Goal: Find contact information: Find contact information

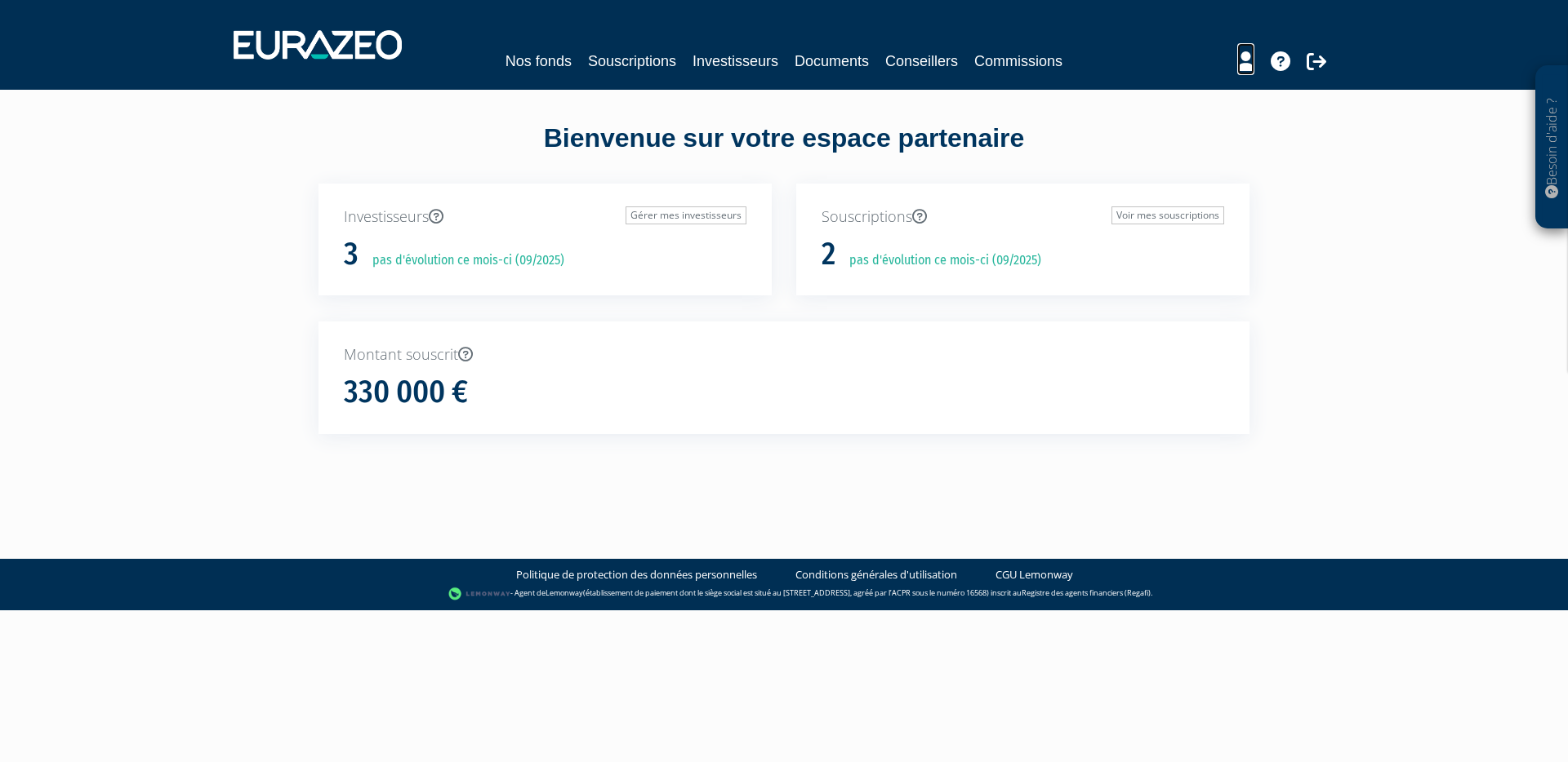
click at [1238, 54] on icon at bounding box center [1245, 61] width 17 height 20
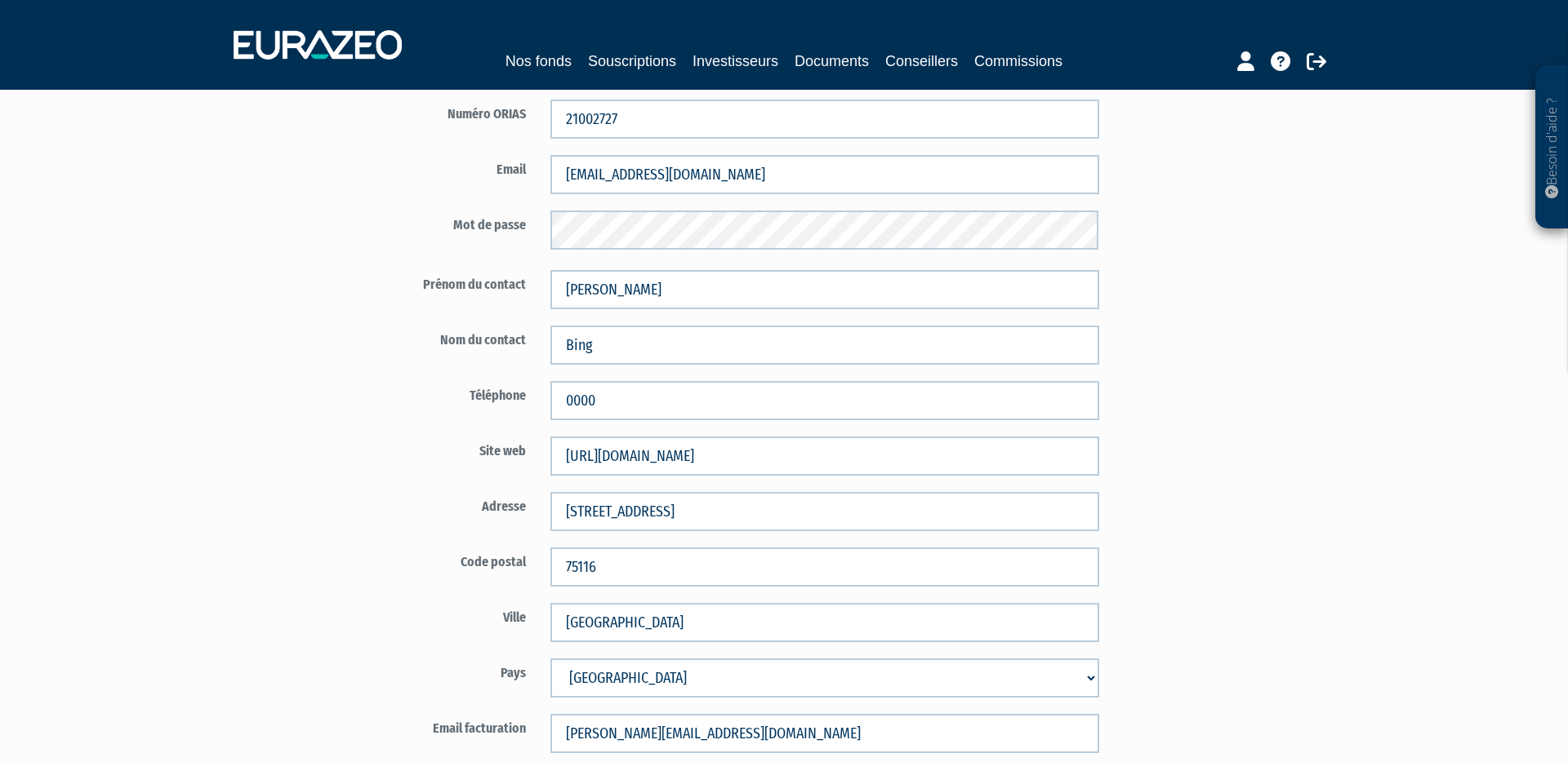
scroll to position [262, 0]
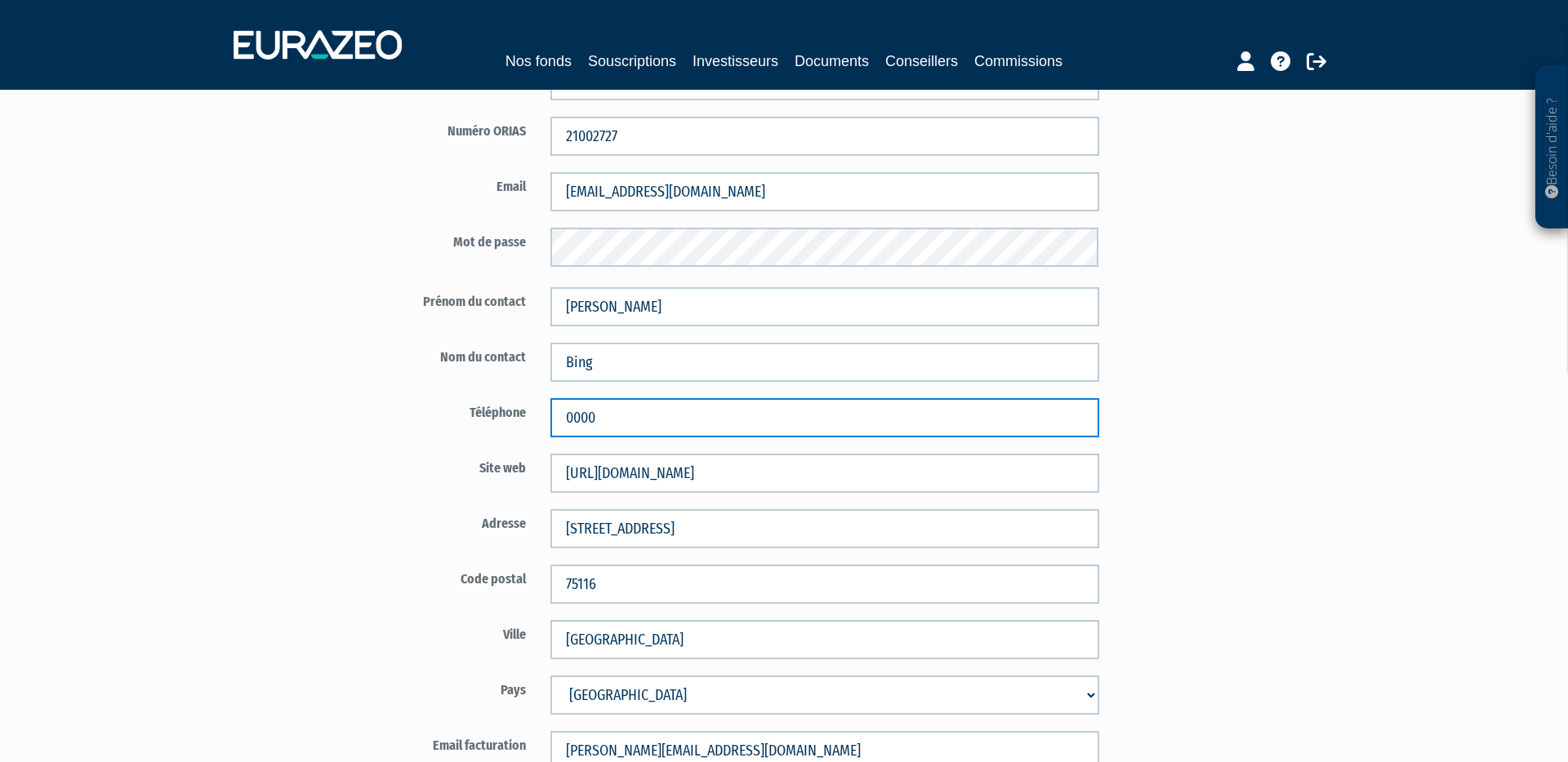
click at [586, 414] on input "0000" at bounding box center [825, 418] width 549 height 40
click at [619, 420] on input "01" at bounding box center [825, 418] width 549 height 40
type input "0"
paste input "01 76 42 01 43"
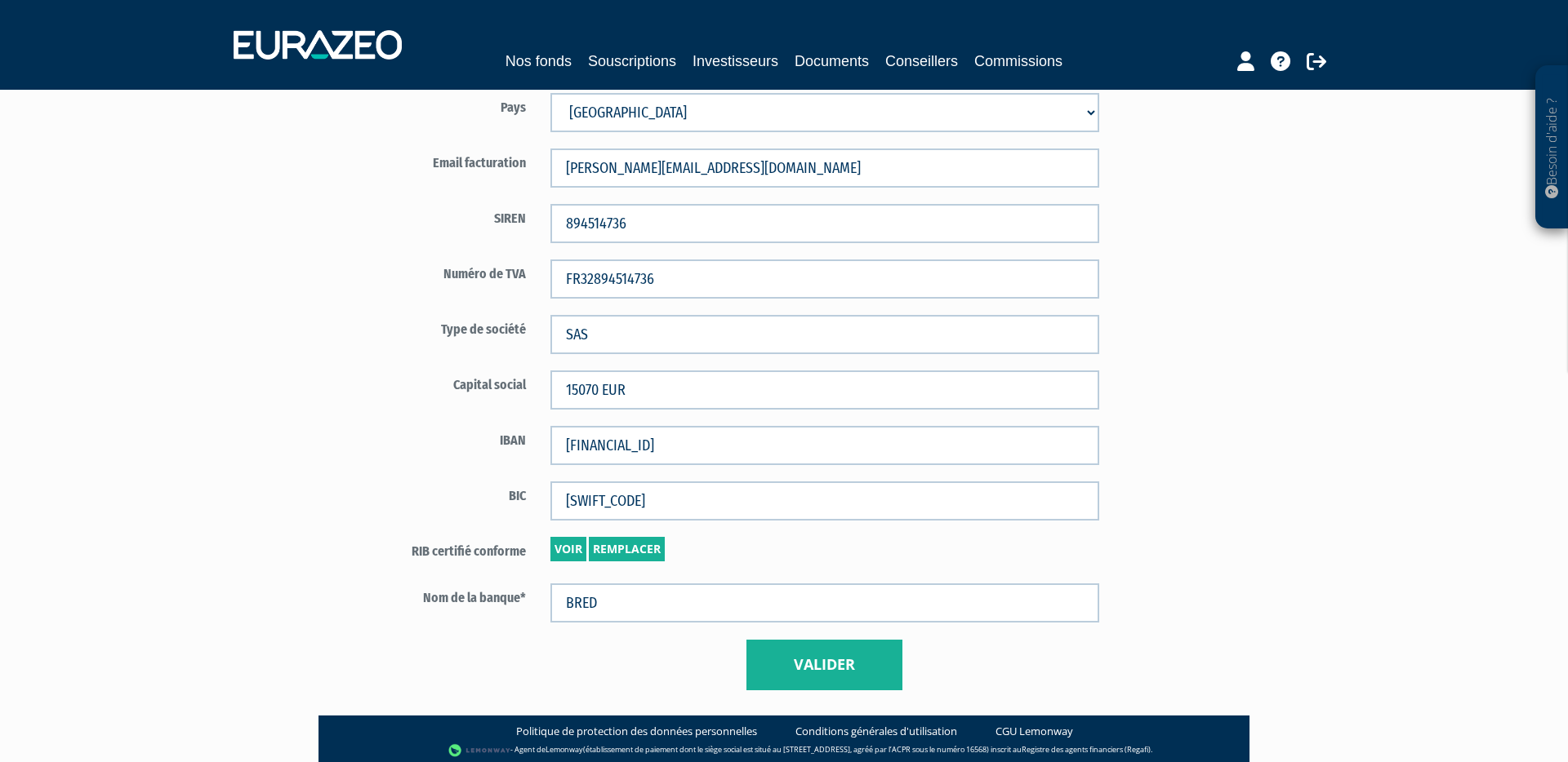
scroll to position [915, 0]
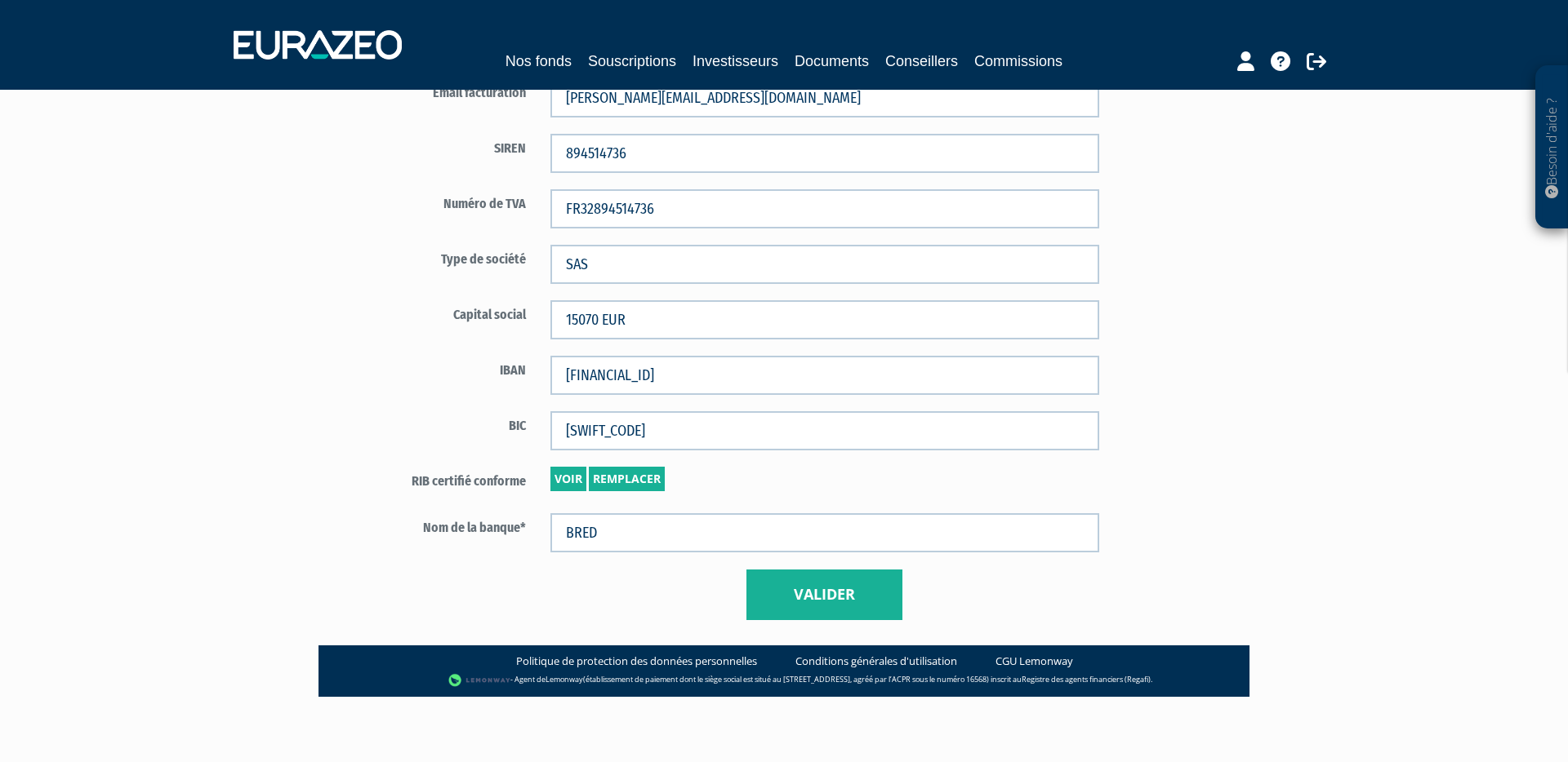
type input "01 76 42 01 43"
click at [815, 589] on button "Valider" at bounding box center [825, 595] width 156 height 50
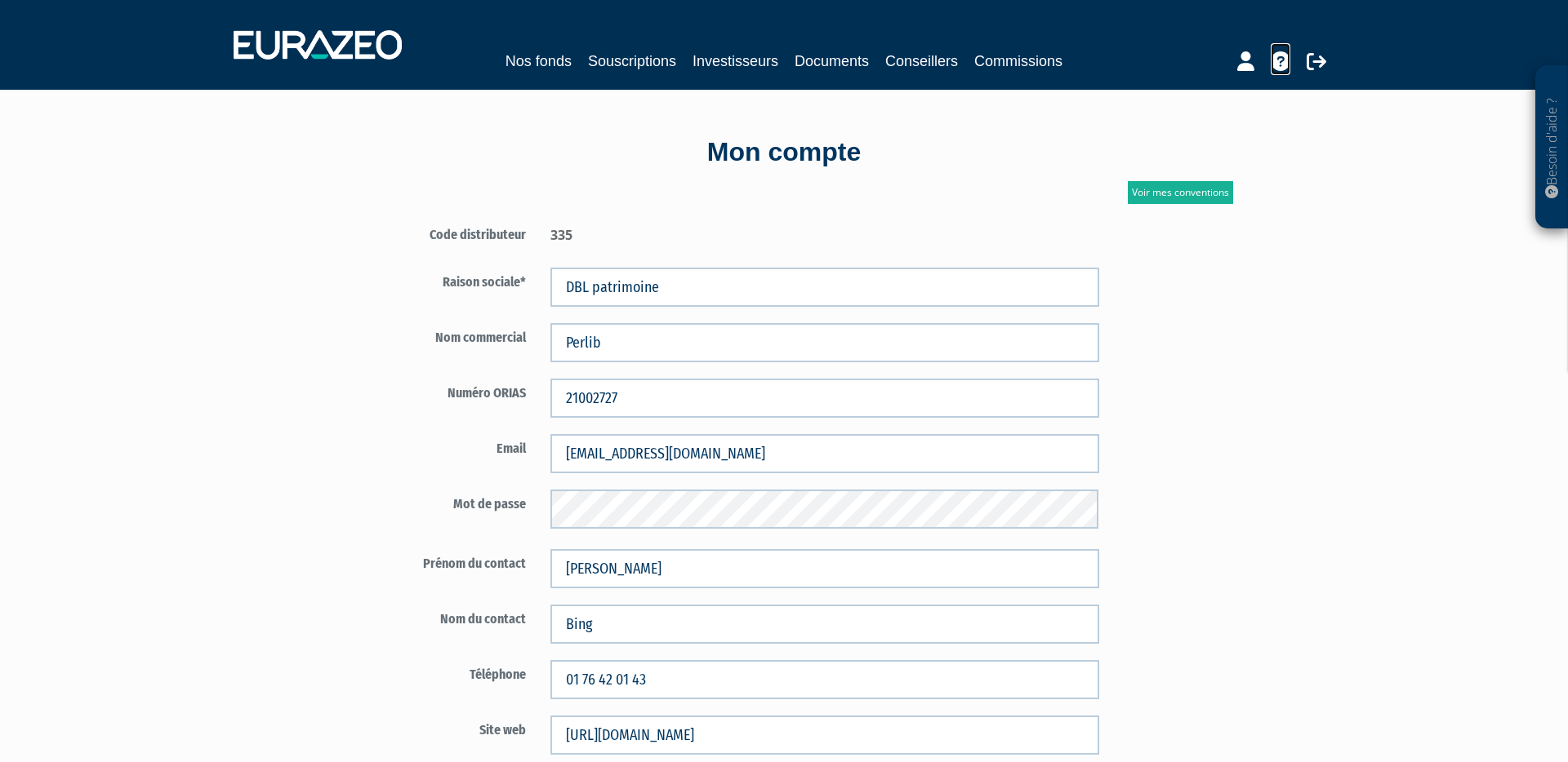
click at [1279, 62] on icon at bounding box center [1280, 61] width 20 height 20
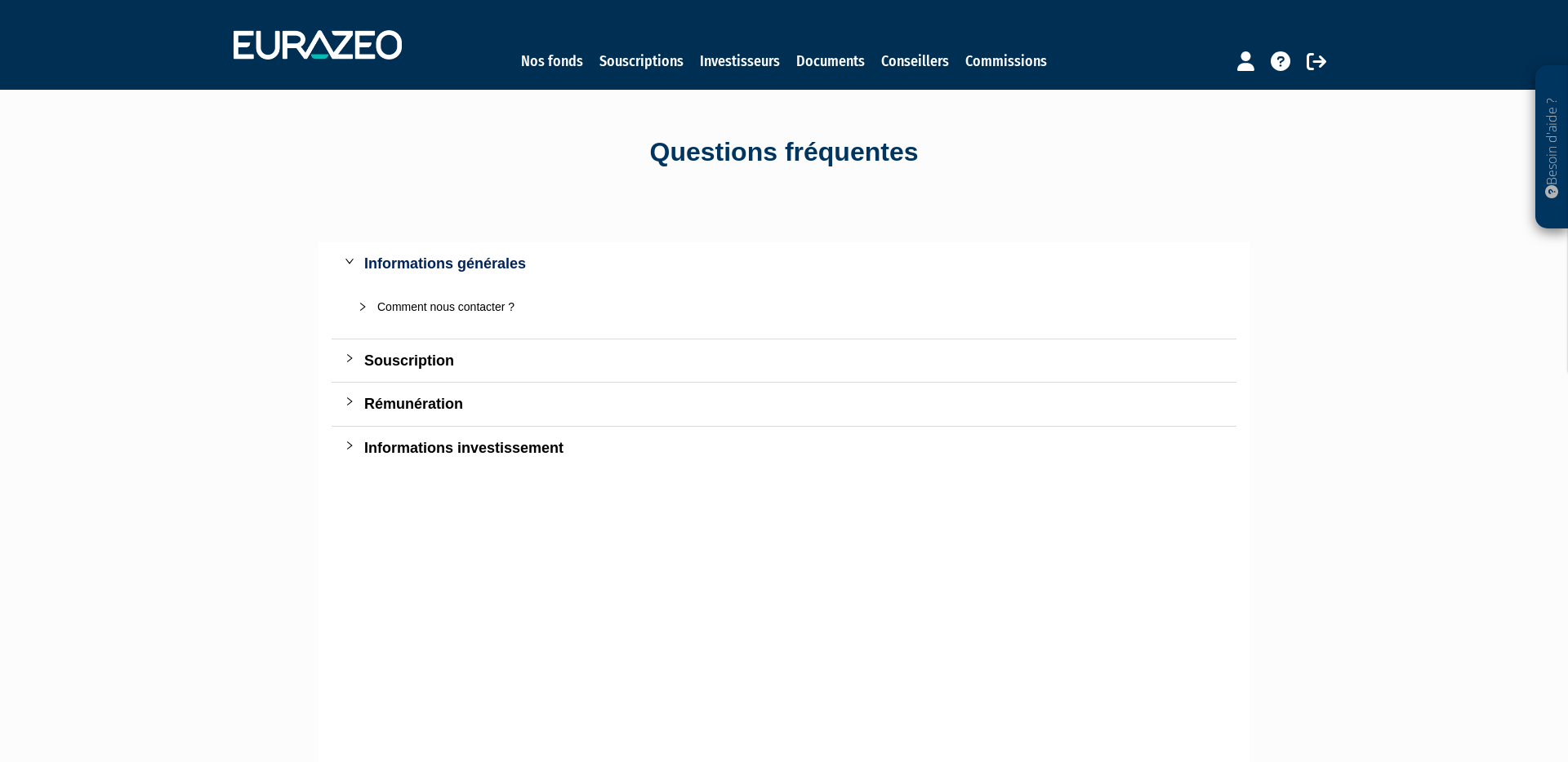
click at [427, 308] on div "Comment nous contacter ?" at bounding box center [794, 306] width 833 height 18
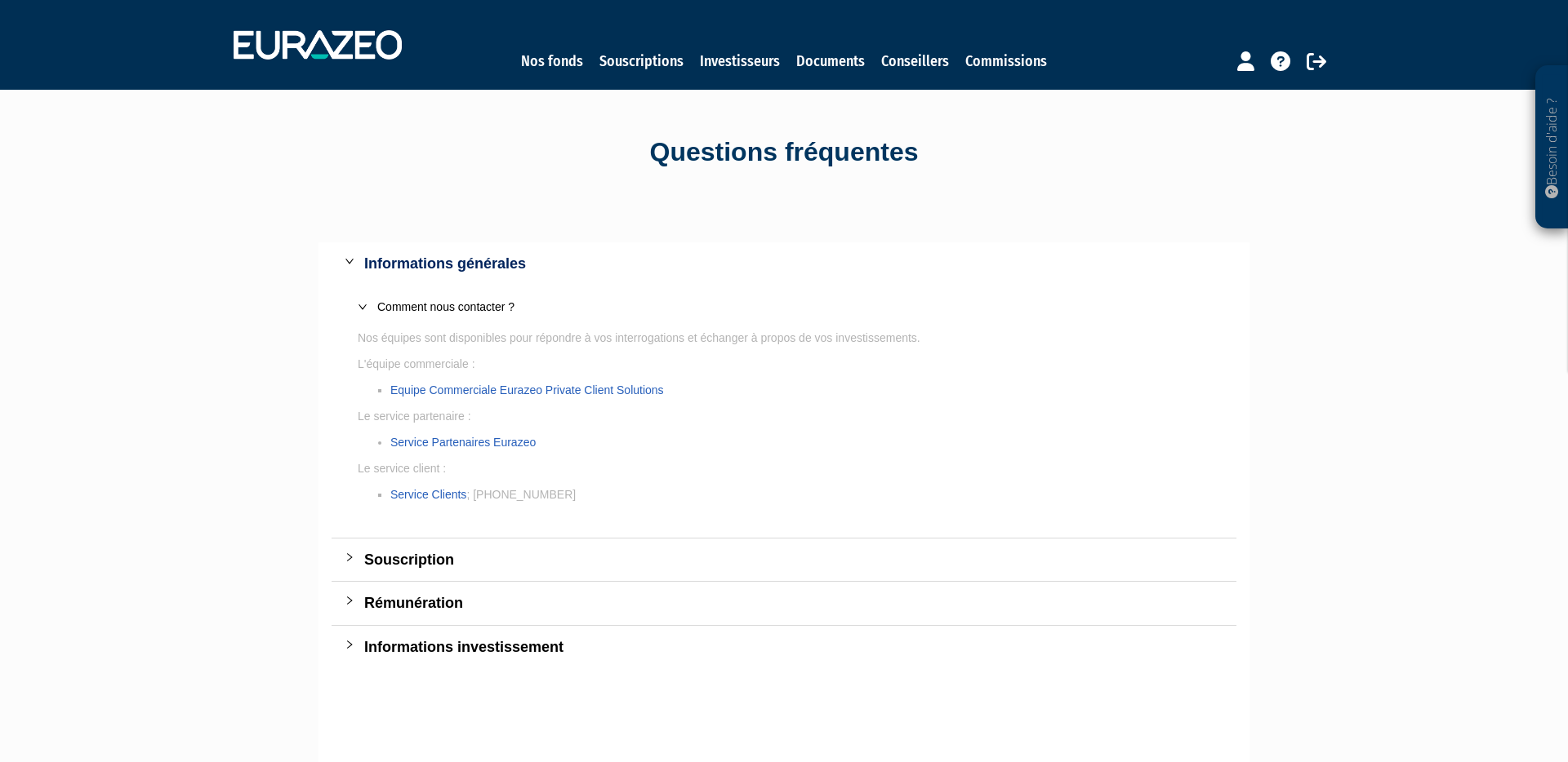
click at [588, 500] on li "Service Clients ; +33 1 88 24 99 99" at bounding box center [800, 494] width 820 height 18
click at [509, 439] on link "Service Partenaires Eurazeo" at bounding box center [463, 442] width 145 height 13
click at [816, 64] on link "Documents" at bounding box center [829, 60] width 68 height 23
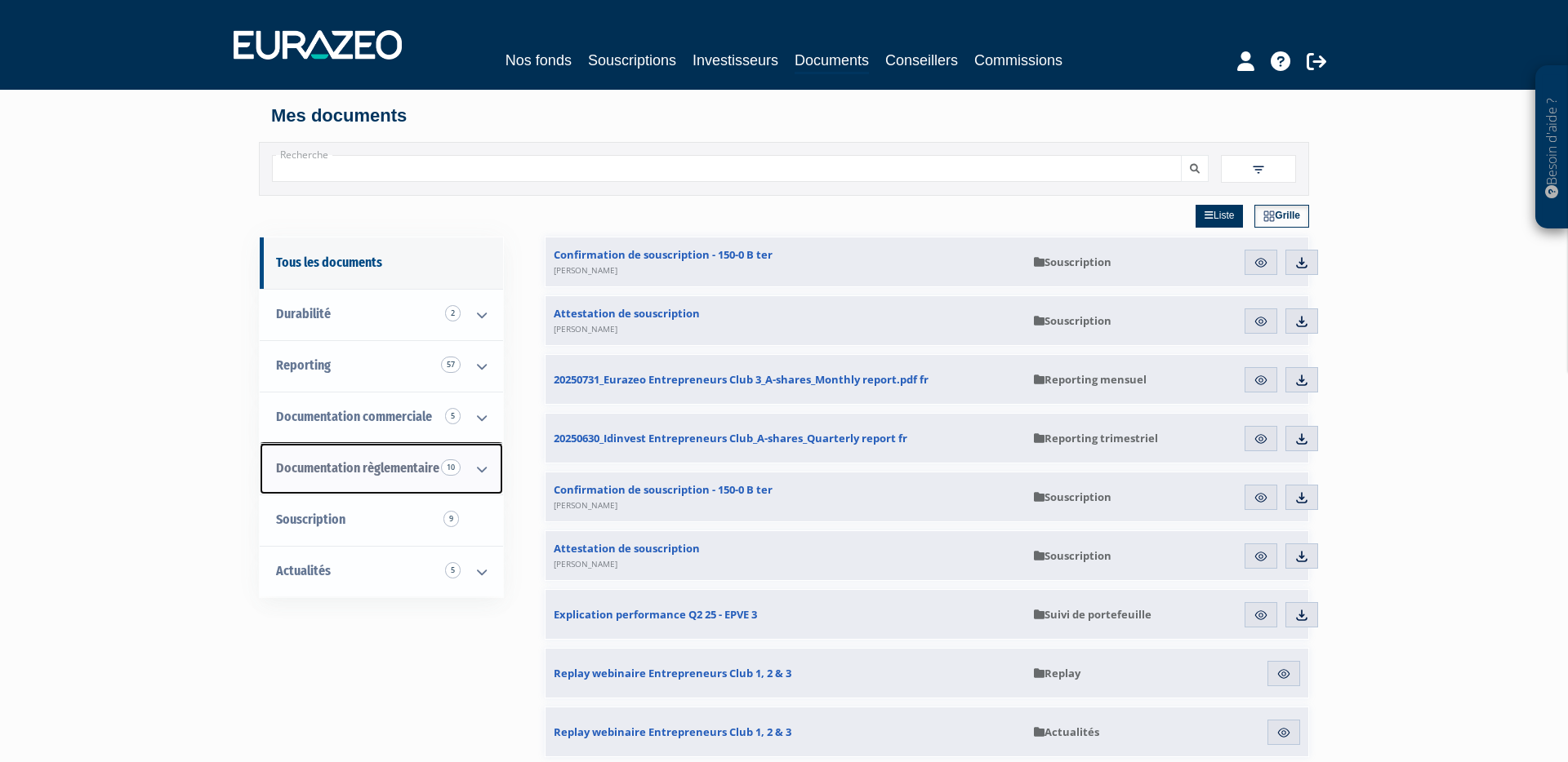
click at [369, 465] on span "Documentation règlementaire 10" at bounding box center [357, 468] width 163 height 16
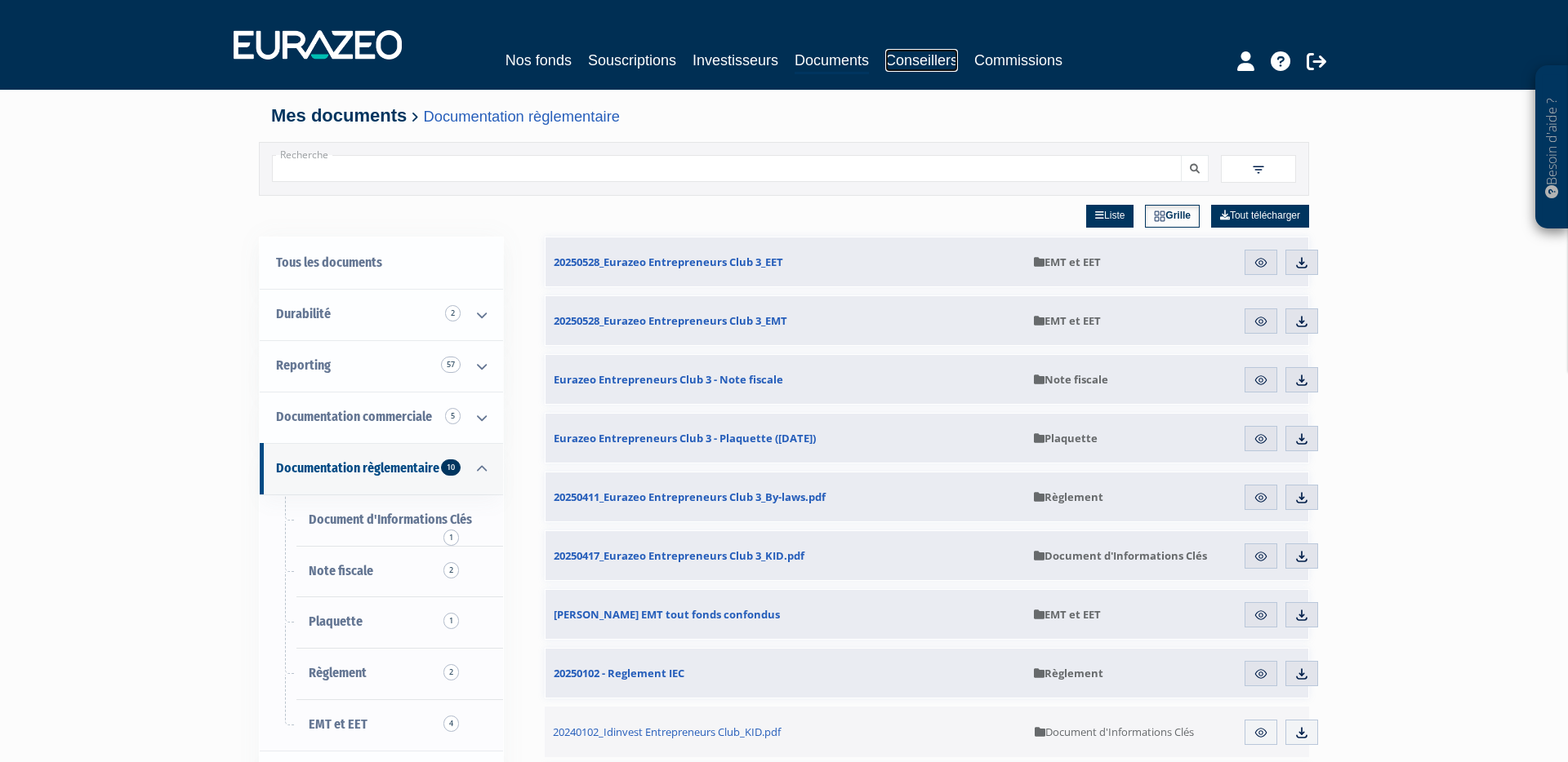
click at [921, 59] on link "Conseillers" at bounding box center [921, 60] width 73 height 23
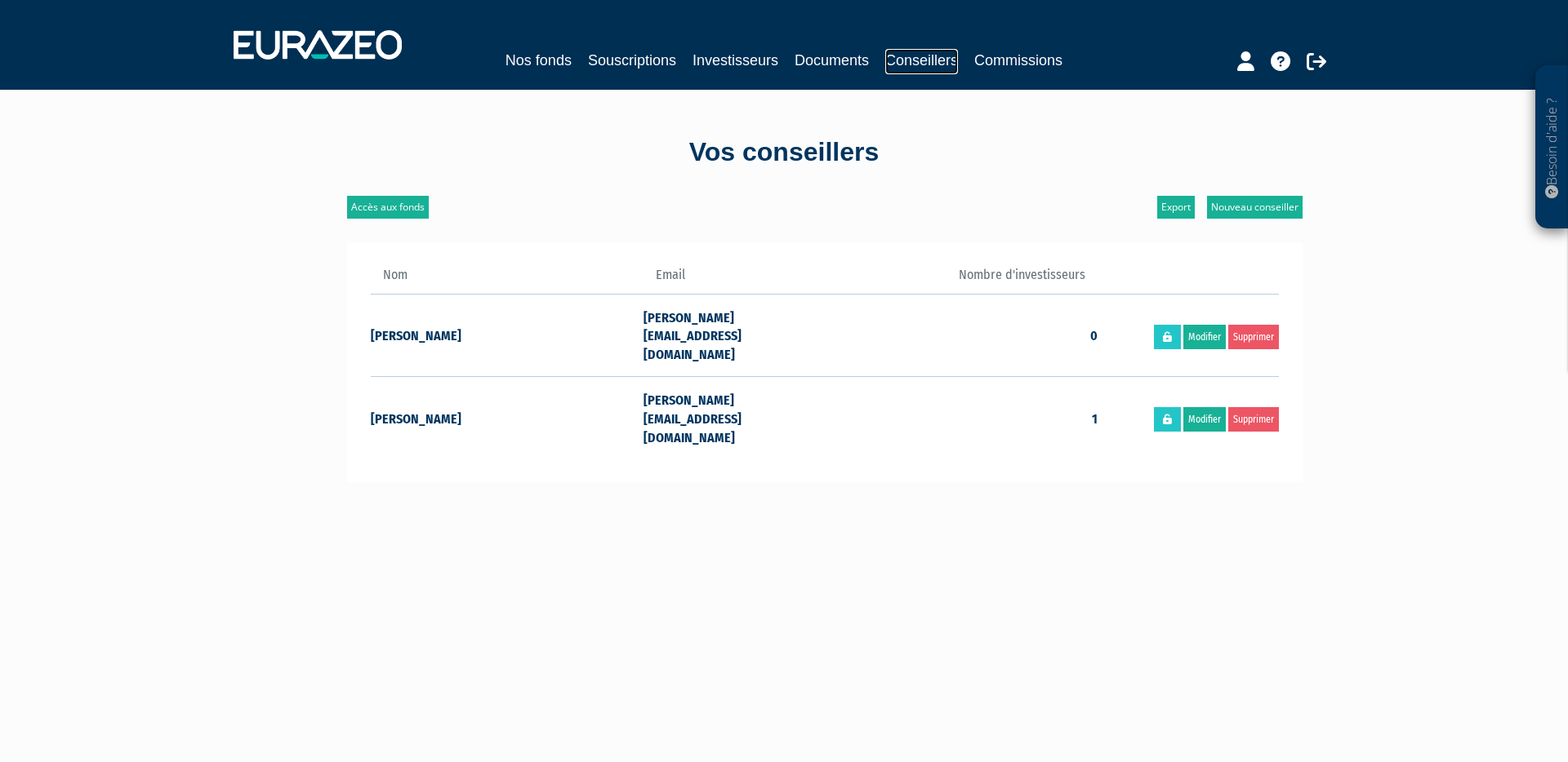
click at [927, 59] on link "Conseillers" at bounding box center [921, 62] width 73 height 26
click at [990, 68] on link "Commissions" at bounding box center [1017, 60] width 88 height 23
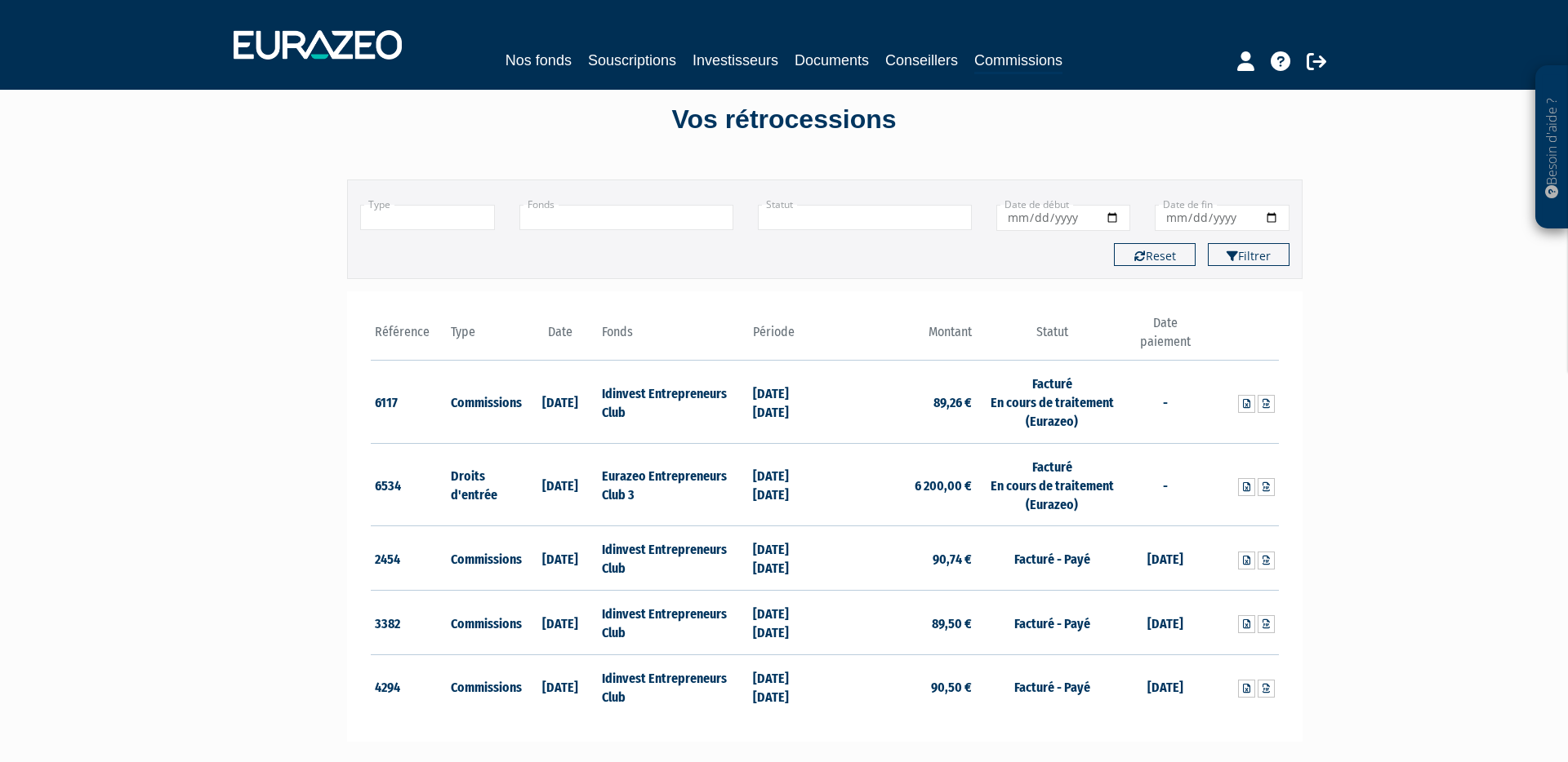
scroll to position [32, 0]
click at [1241, 63] on icon at bounding box center [1245, 61] width 17 height 20
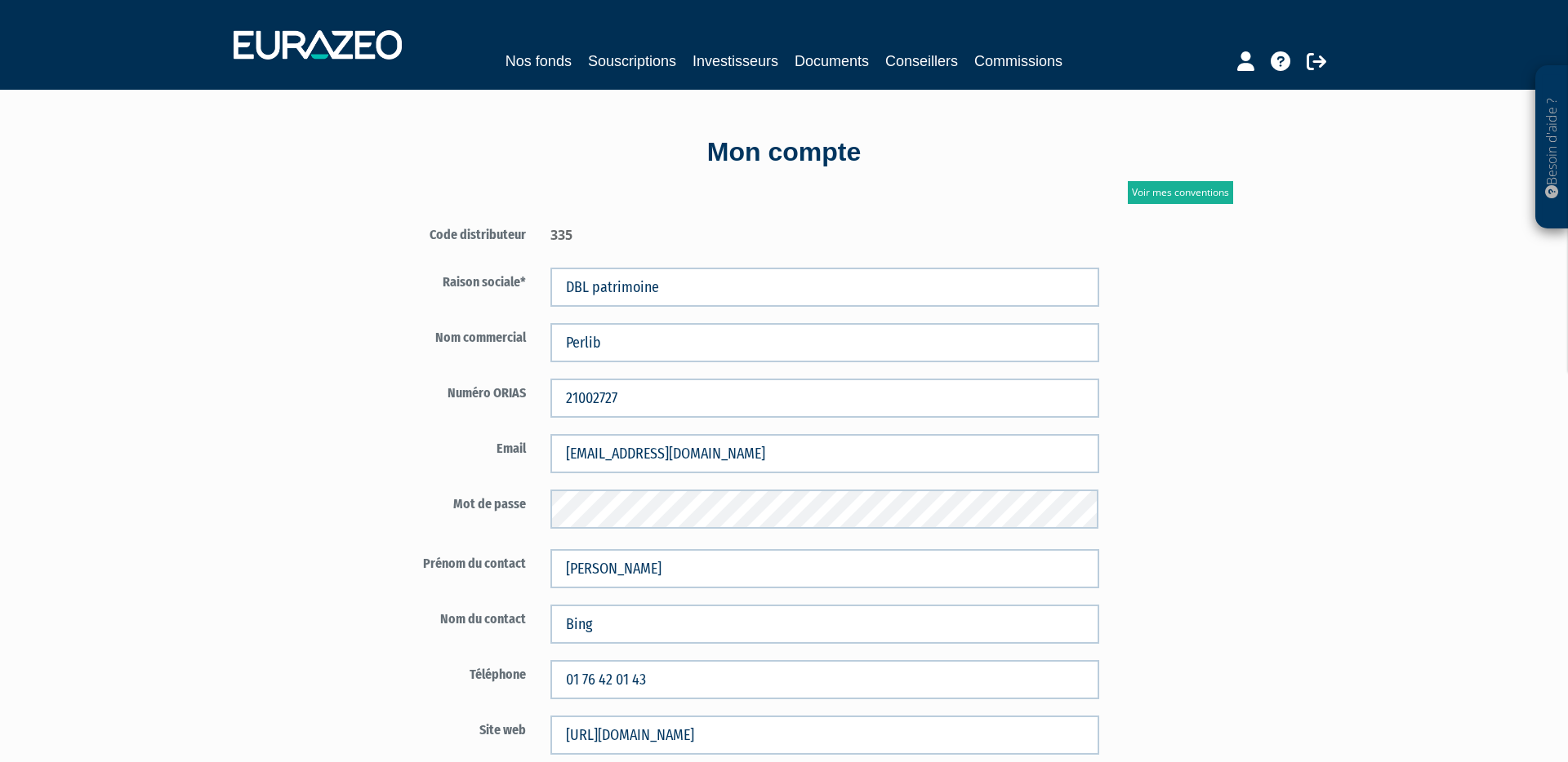
click at [561, 231] on div "335" at bounding box center [825, 232] width 573 height 25
copy div "335"
